Goal: Task Accomplishment & Management: Use online tool/utility

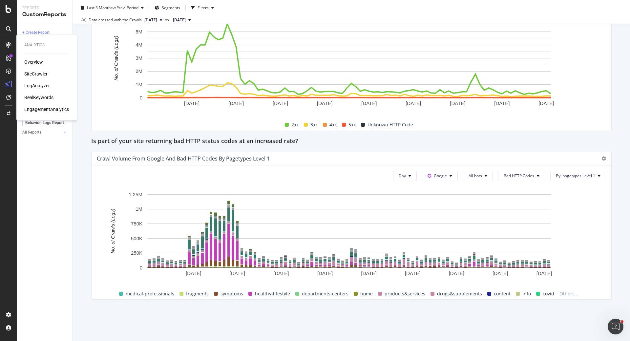
click at [36, 85] on div "LogAnalyzer" at bounding box center [37, 85] width 26 height 7
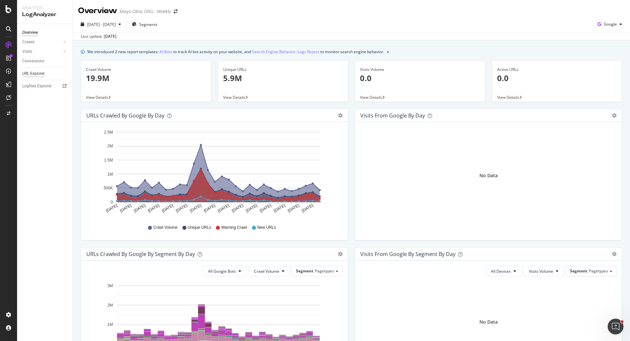
click at [37, 73] on div "URL Explorer" at bounding box center [33, 73] width 22 height 7
